Goal: Task Accomplishment & Management: Manage account settings

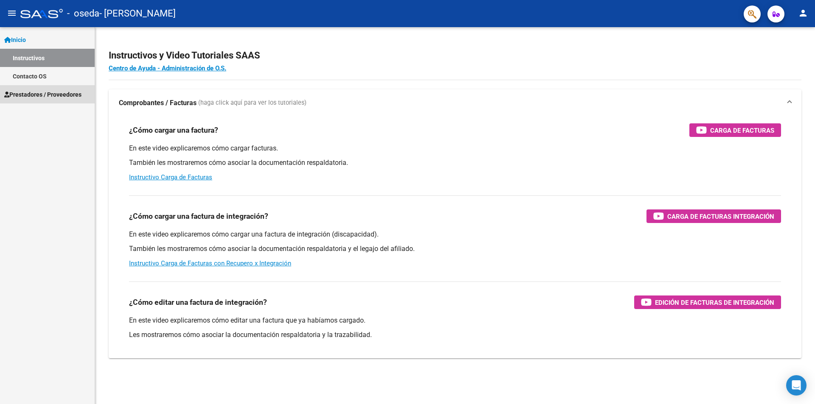
click at [66, 95] on span "Prestadores / Proveedores" at bounding box center [42, 94] width 77 height 9
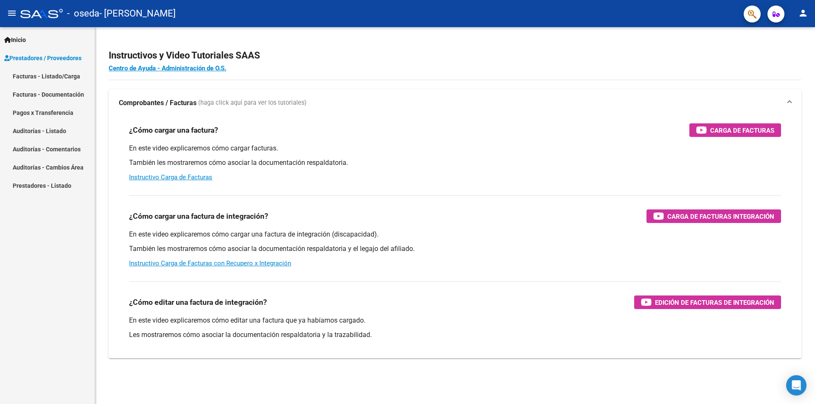
click at [37, 59] on span "Prestadores / Proveedores" at bounding box center [42, 57] width 77 height 9
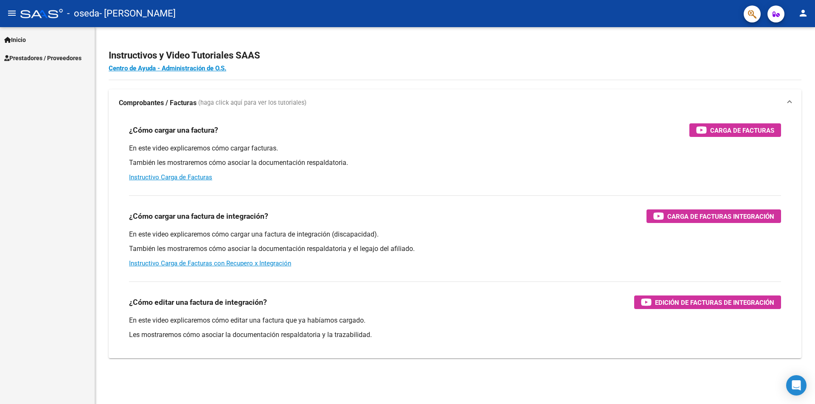
click at [40, 73] on div "Inicio Instructivos Contacto OS Prestadores / Proveedores Facturas - Listado/Ca…" at bounding box center [47, 215] width 95 height 377
click at [48, 63] on link "Prestadores / Proveedores" at bounding box center [47, 58] width 95 height 18
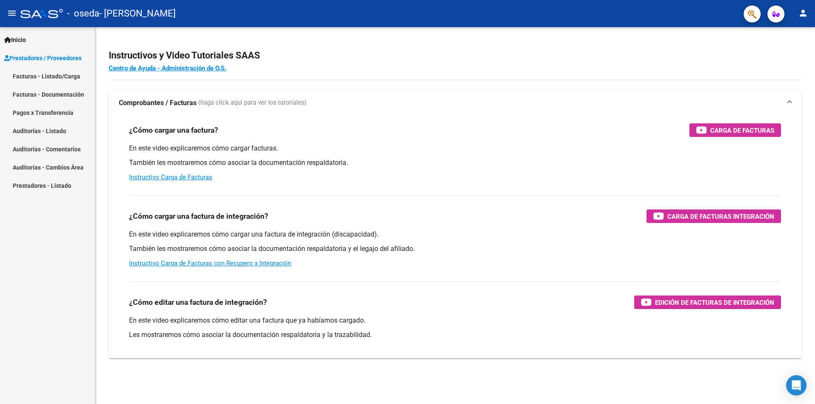
click at [54, 76] on link "Facturas - Listado/Carga" at bounding box center [47, 76] width 95 height 18
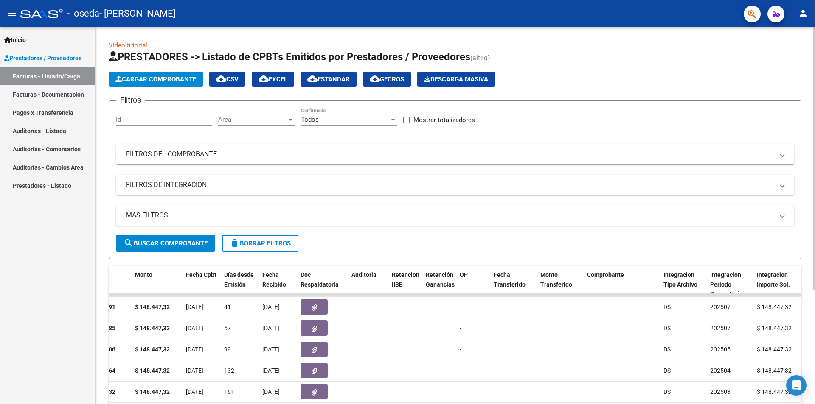
click at [729, 280] on span "Integracion Periodo Presentacion" at bounding box center [728, 285] width 36 height 26
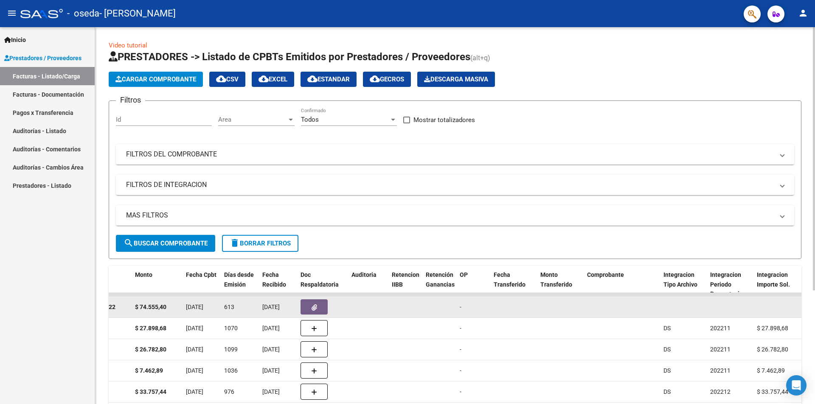
drag, startPoint x: 727, startPoint y: 295, endPoint x: 730, endPoint y: 304, distance: 9.7
click at [437, 311] on datatable-scroller "11393 Integración ZARZA ESTELA BEATRIZ 27311906343 Factura C: 1 - 322 $ 74.555,…" at bounding box center [90, 401] width 693 height 216
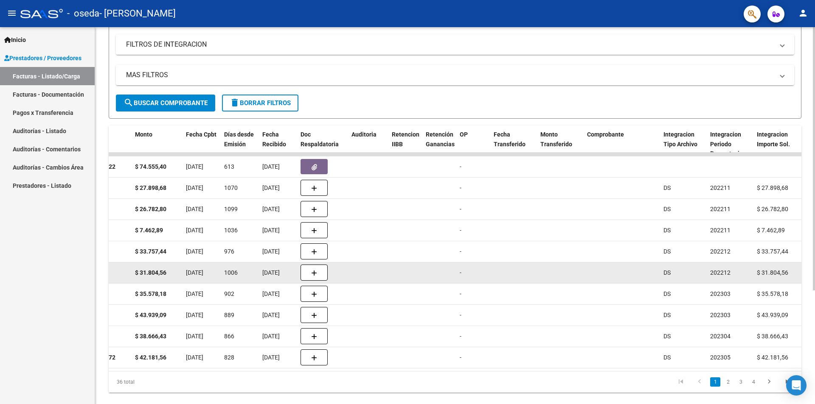
scroll to position [141, 0]
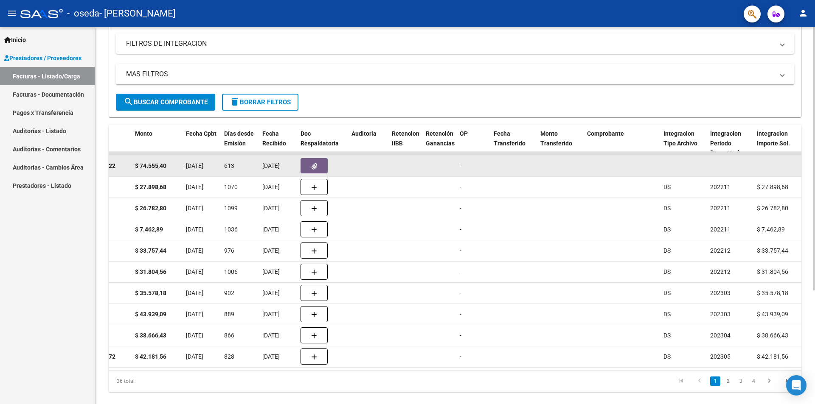
drag, startPoint x: 698, startPoint y: 153, endPoint x: 704, endPoint y: 172, distance: 19.7
click at [437, 172] on datatable-scroller "11393 Integración ZARZA ESTELA BEATRIZ 27311906343 Factura C: 1 - 322 $ 74.555,…" at bounding box center [90, 260] width 693 height 216
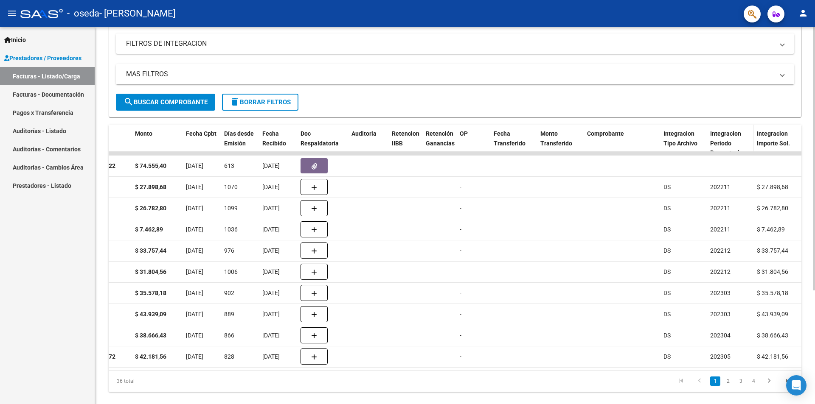
click at [717, 143] on span "Integracion Periodo Presentacion" at bounding box center [728, 143] width 36 height 26
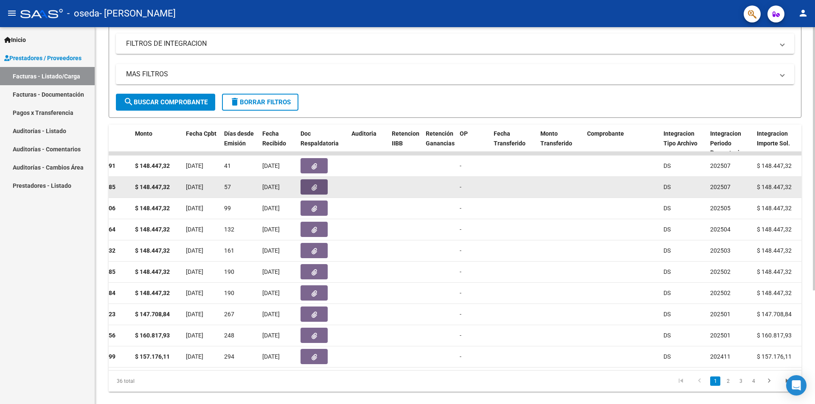
click at [319, 191] on button "button" at bounding box center [313, 186] width 27 height 15
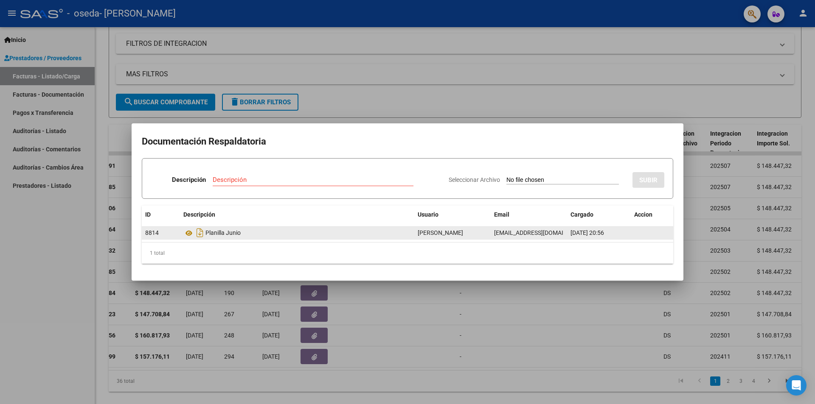
click at [154, 238] on div "8814" at bounding box center [160, 233] width 31 height 10
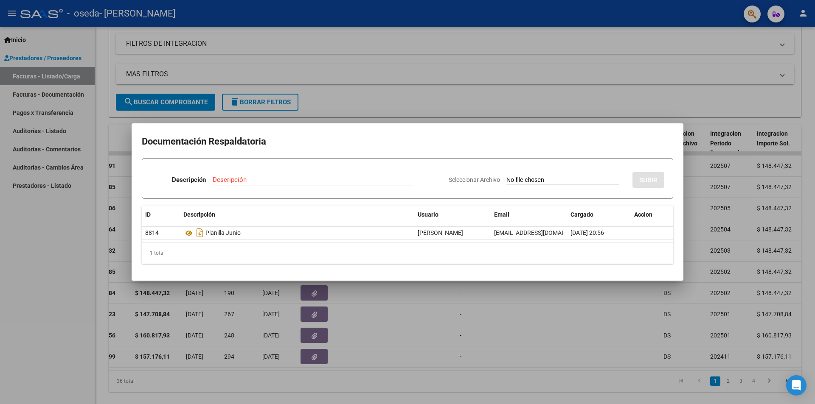
click at [388, 96] on div at bounding box center [407, 202] width 815 height 404
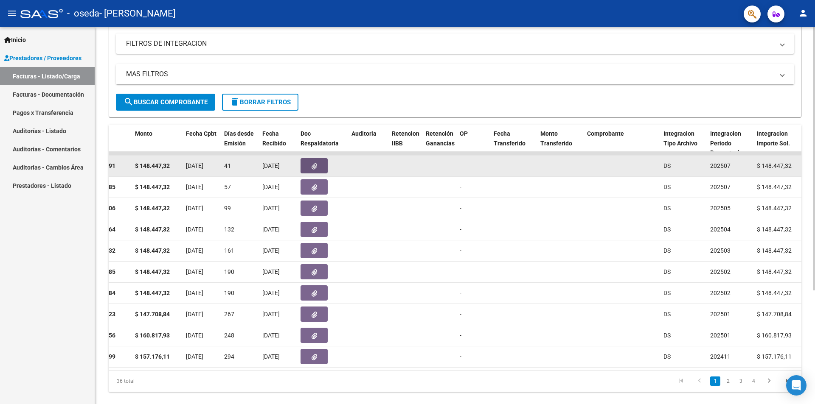
click at [305, 165] on button "button" at bounding box center [313, 165] width 27 height 15
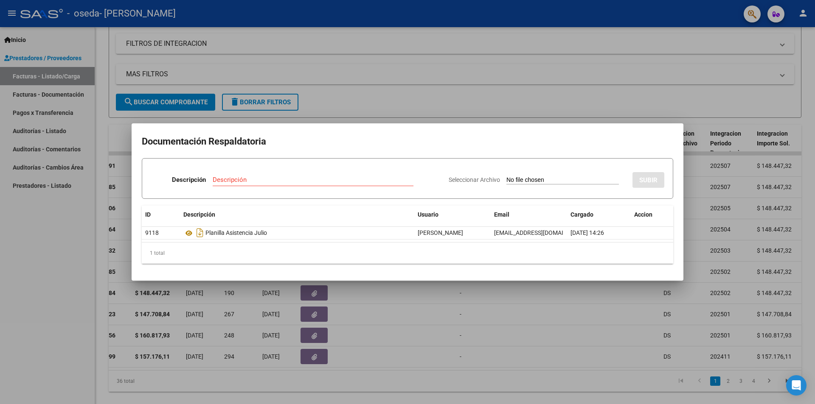
click at [592, 118] on div at bounding box center [407, 202] width 815 height 404
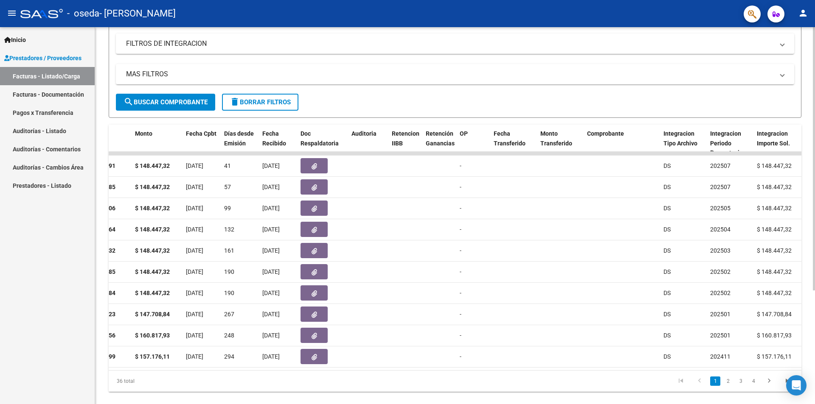
click at [266, 370] on datatable-body "16585 Integración ZARZA ESTELA BEATRIZ 27311906343 Factura C: 1 - 991 $ 148.447…" at bounding box center [455, 261] width 693 height 219
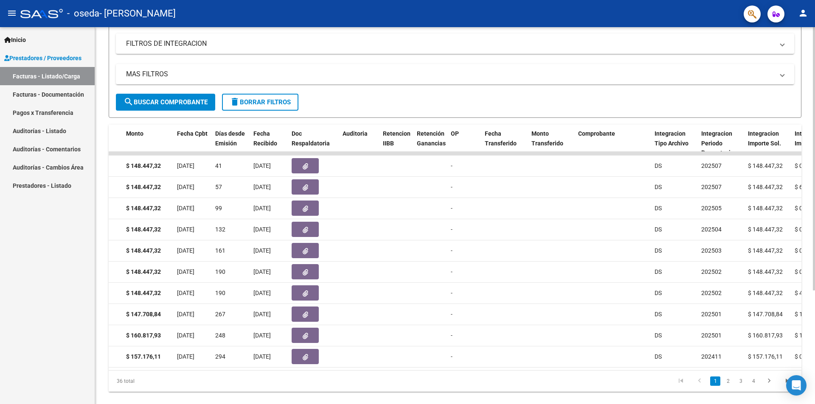
scroll to position [0, 384]
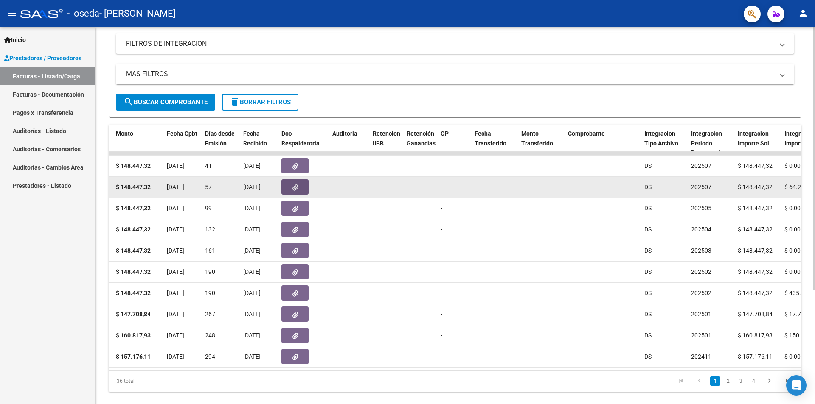
click at [290, 189] on button "button" at bounding box center [294, 186] width 27 height 15
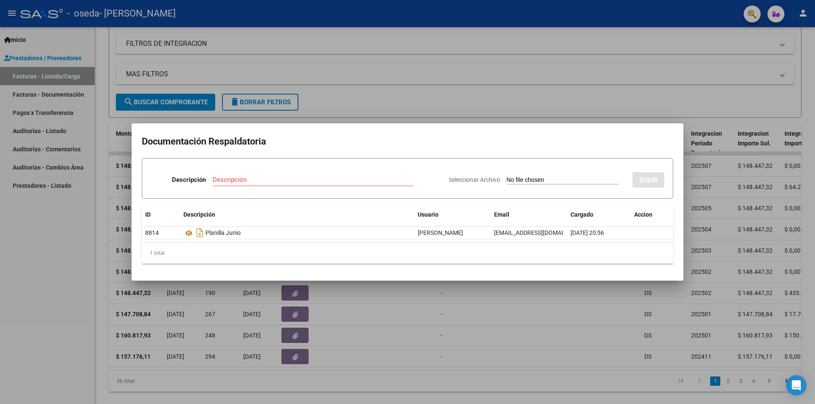
click at [553, 79] on div at bounding box center [407, 202] width 815 height 404
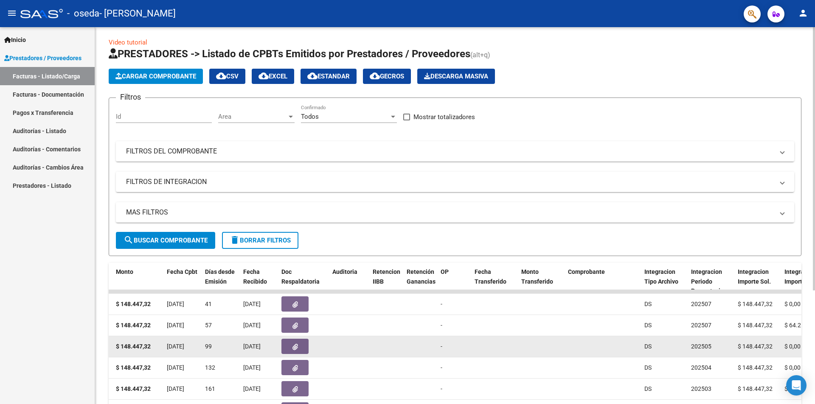
scroll to position [0, 0]
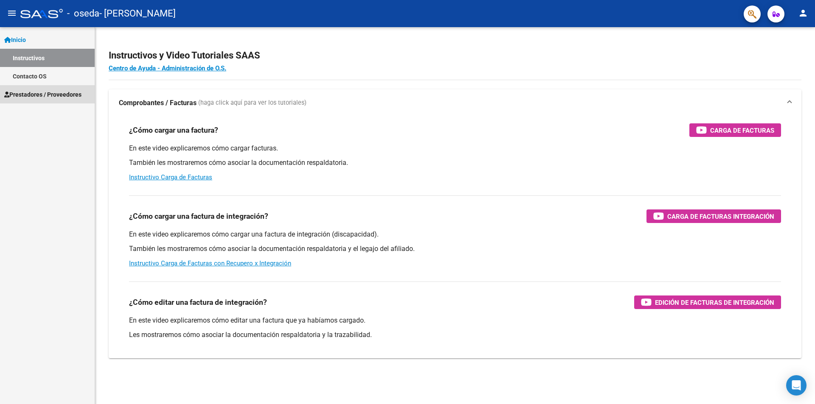
click at [48, 93] on span "Prestadores / Proveedores" at bounding box center [42, 94] width 77 height 9
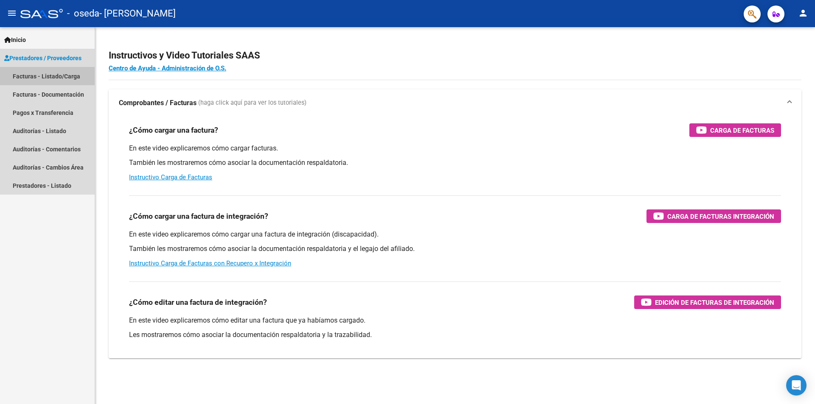
click at [73, 76] on link "Facturas - Listado/Carga" at bounding box center [47, 76] width 95 height 18
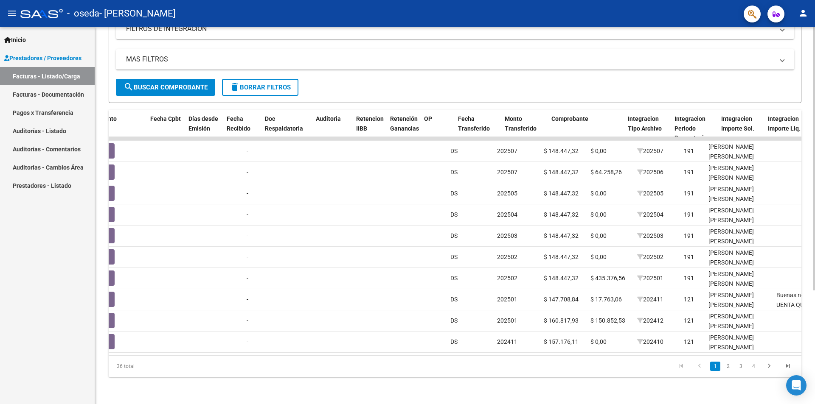
scroll to position [0, 649]
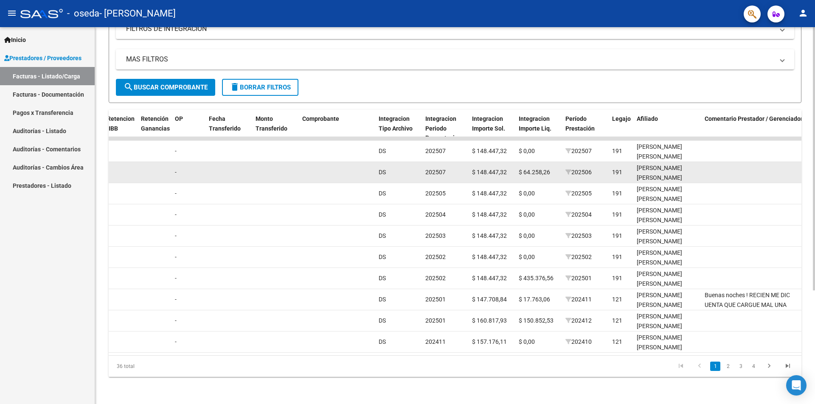
click at [521, 171] on datatable-body-cell "$ 64.258,26" at bounding box center [538, 172] width 47 height 21
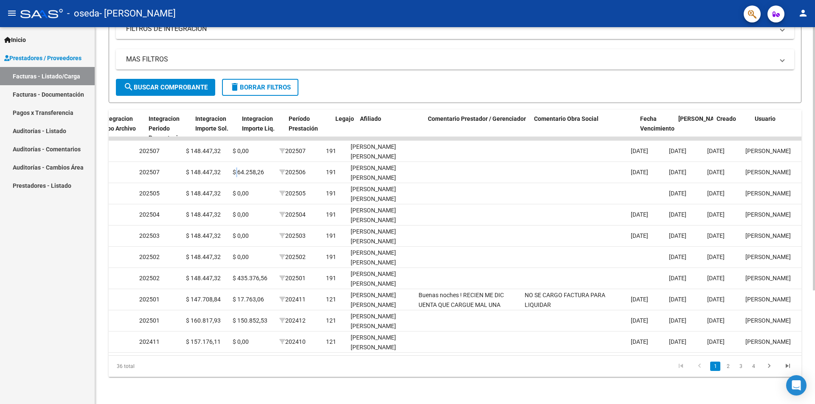
scroll to position [0, 961]
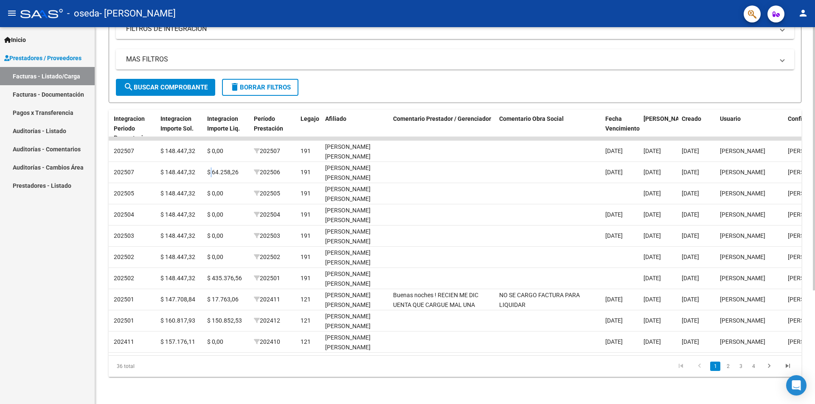
click at [649, 367] on datatable-pager "1 2 3 4" at bounding box center [523, 366] width 547 height 14
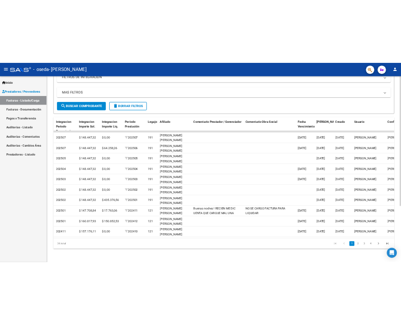
scroll to position [0, 1097]
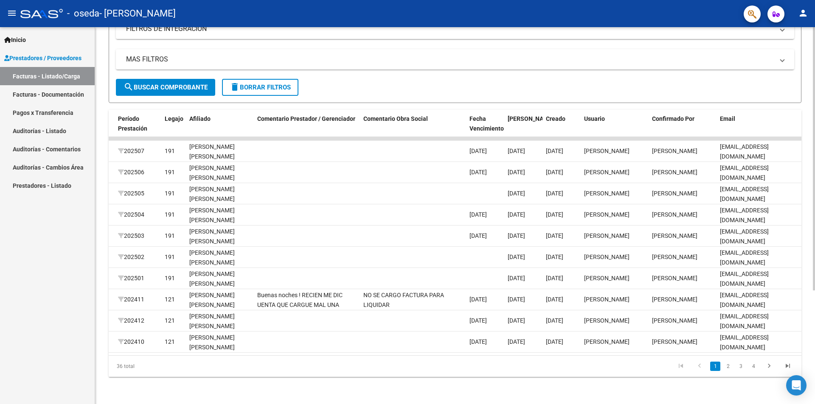
click at [769, 356] on div "36 total 1 2 3 4" at bounding box center [455, 366] width 693 height 21
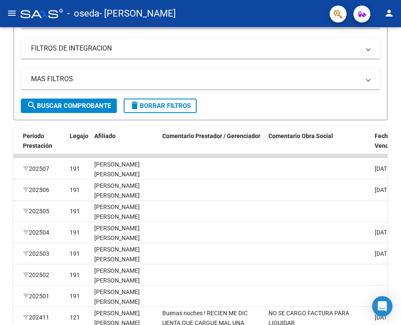
scroll to position [208, 0]
